Goal: Find specific page/section: Find specific page/section

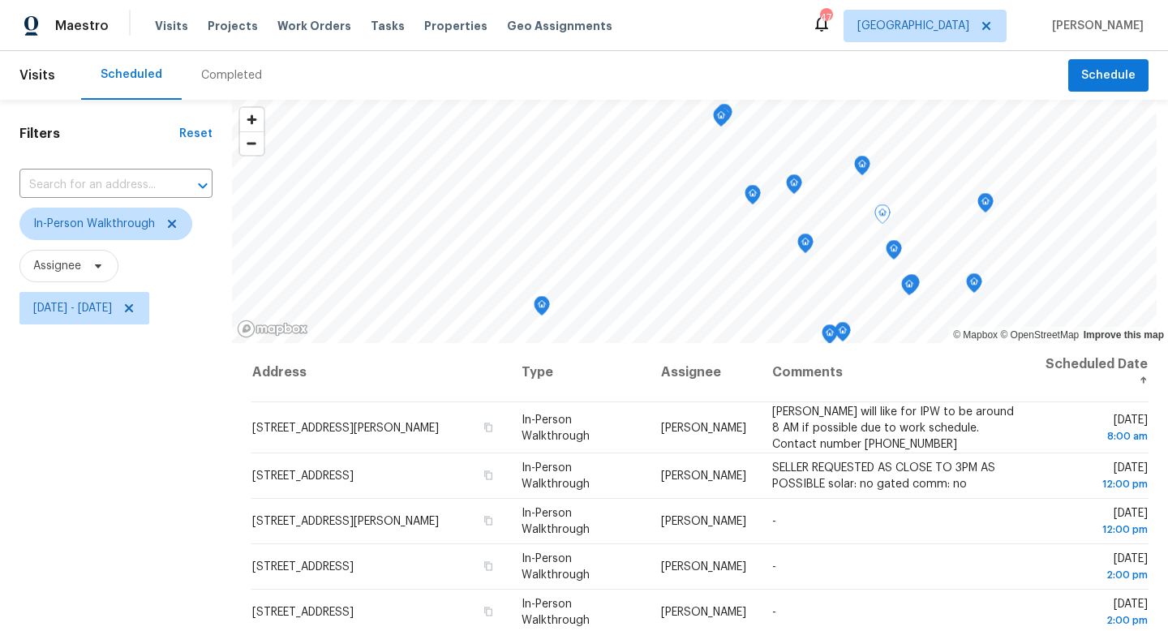
scroll to position [33, 0]
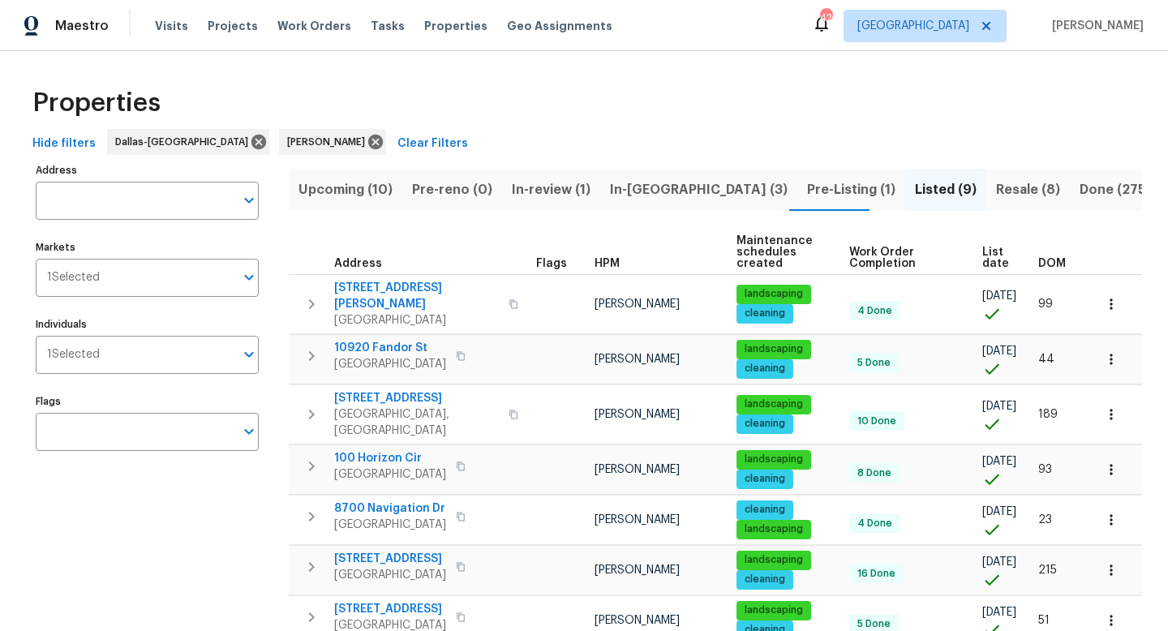
click at [630, 195] on span "In-[GEOGRAPHIC_DATA] (3)" at bounding box center [699, 189] width 178 height 23
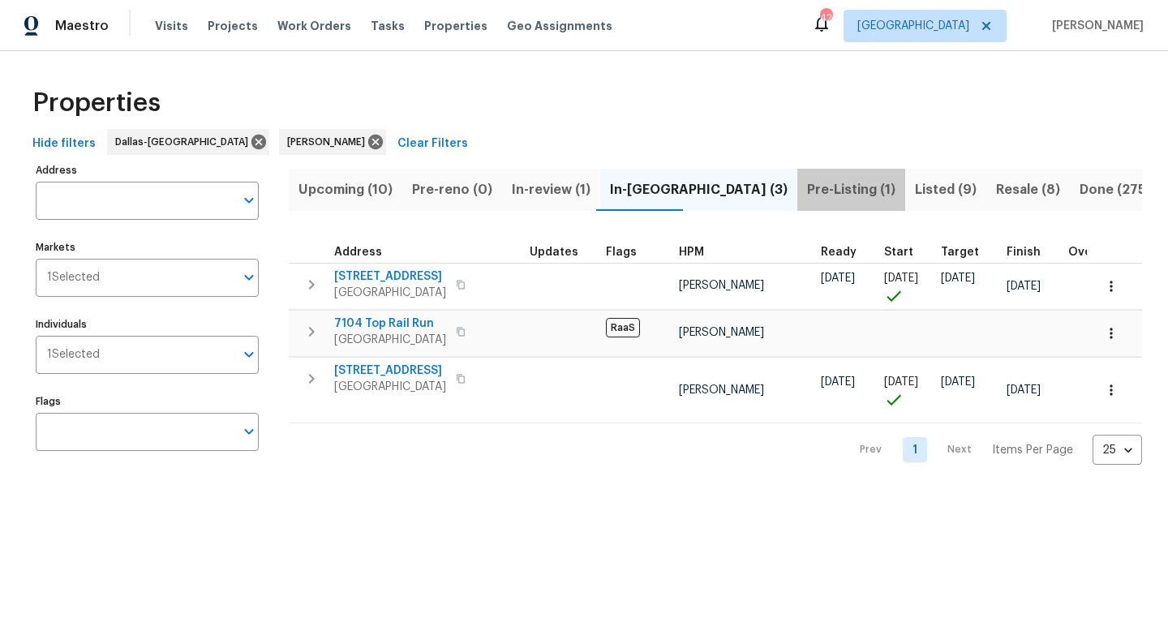
click at [807, 192] on span "Pre-Listing (1)" at bounding box center [851, 189] width 88 height 23
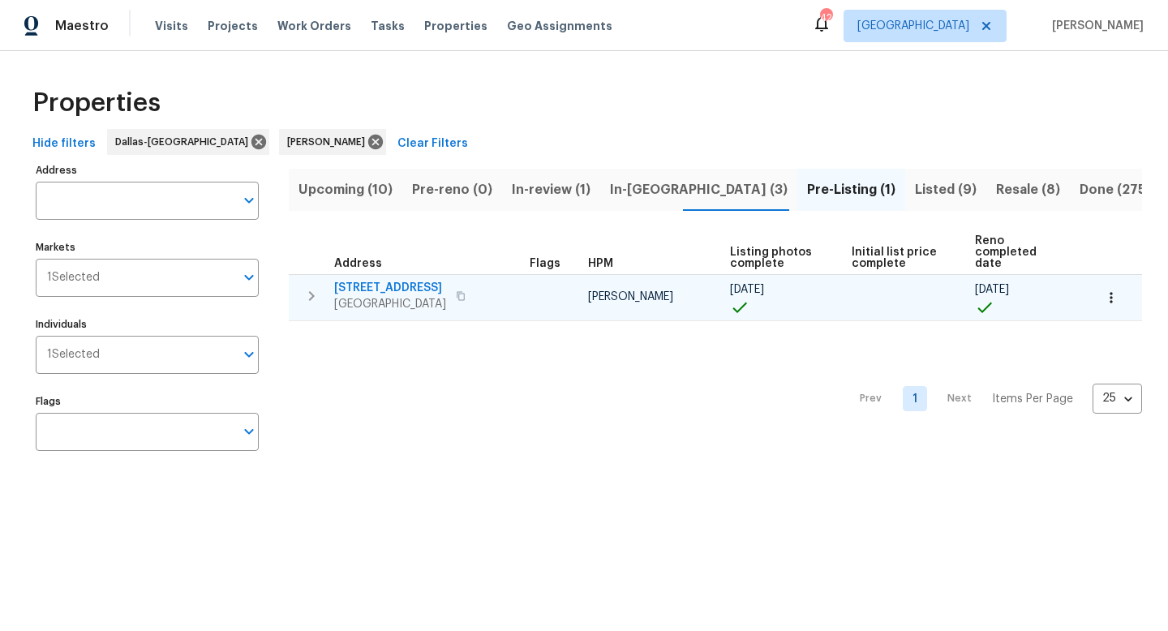
click at [384, 280] on span "[STREET_ADDRESS]" at bounding box center [390, 288] width 112 height 16
click at [1106, 290] on icon "button" at bounding box center [1111, 298] width 16 height 16
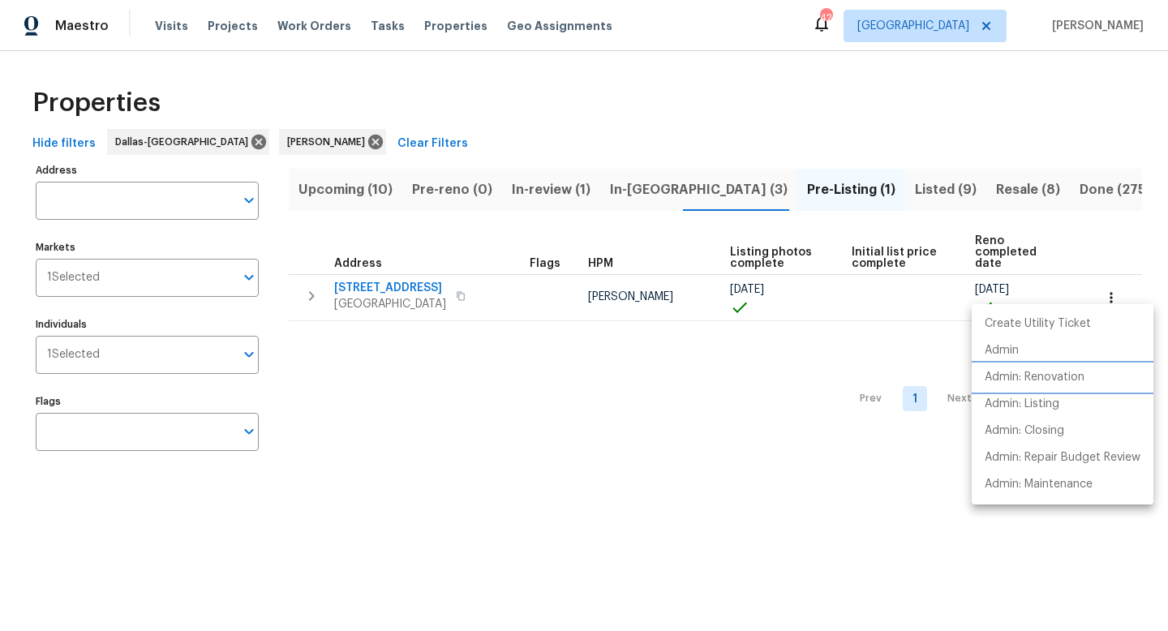
click at [1041, 379] on p "Admin: Renovation" at bounding box center [1035, 377] width 100 height 17
